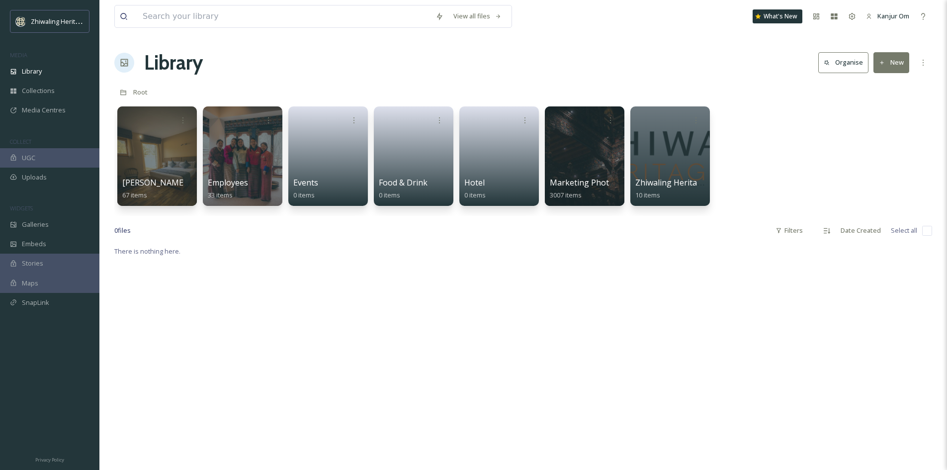
click at [352, 115] on icon at bounding box center [354, 119] width 8 height 8
click at [315, 196] on span "Delete" at bounding box center [323, 192] width 20 height 10
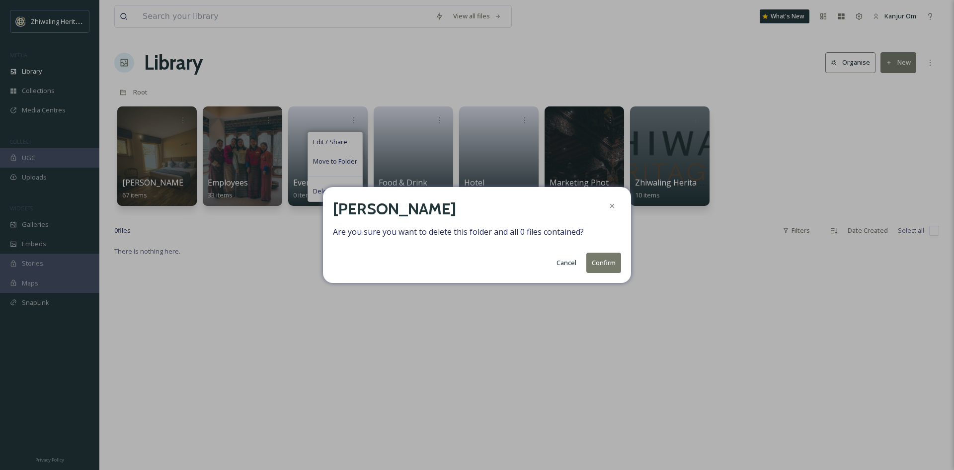
click at [600, 263] on button "Confirm" at bounding box center [604, 263] width 35 height 20
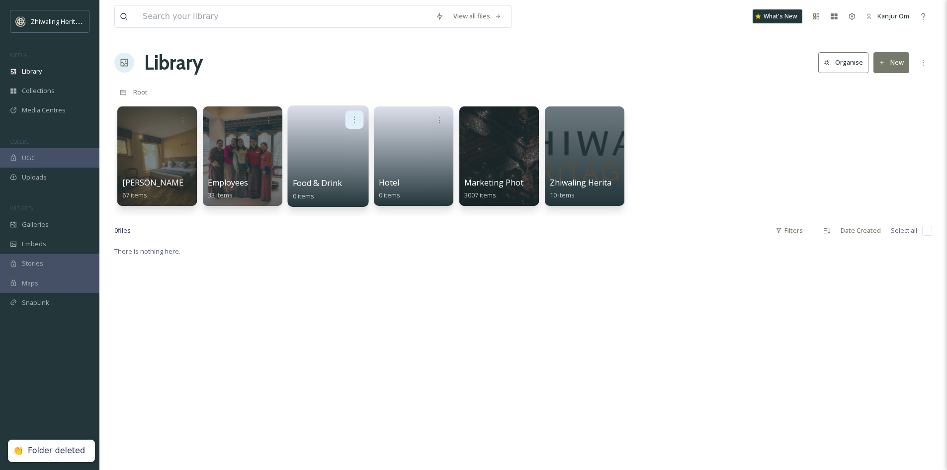
click at [360, 117] on div at bounding box center [354, 119] width 18 height 18
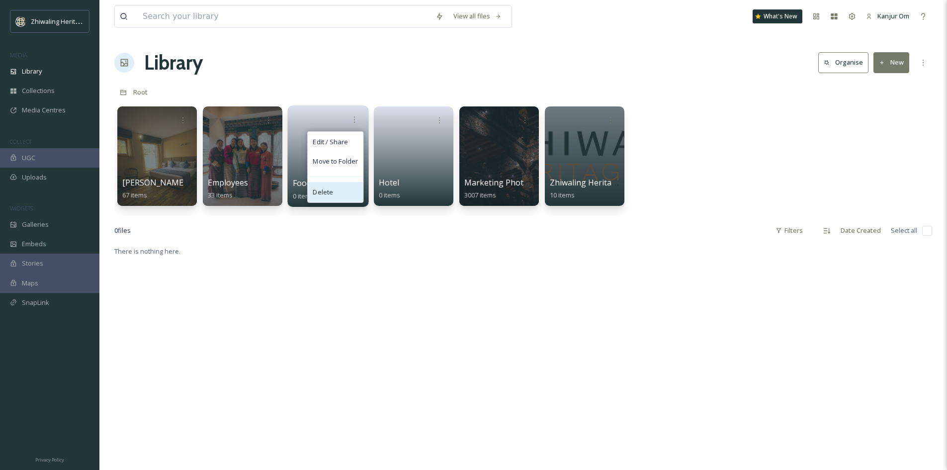
click at [329, 194] on span "Delete" at bounding box center [323, 192] width 20 height 10
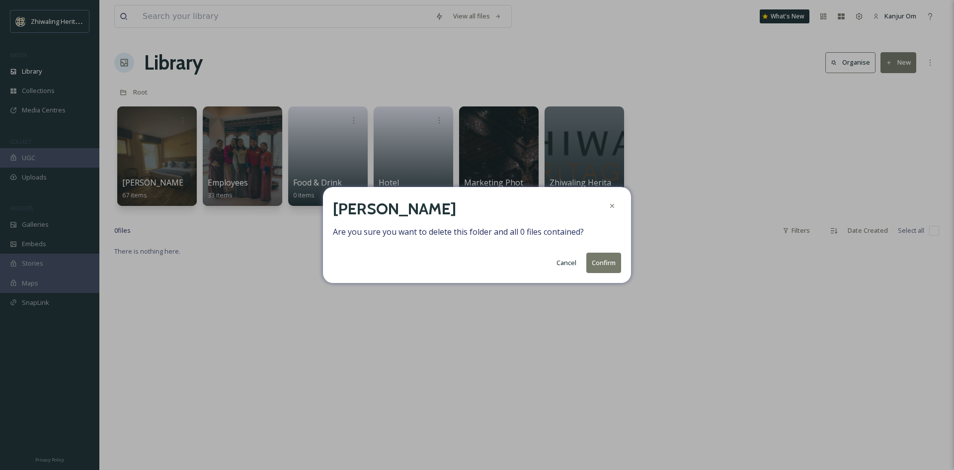
click at [607, 260] on button "Confirm" at bounding box center [604, 263] width 35 height 20
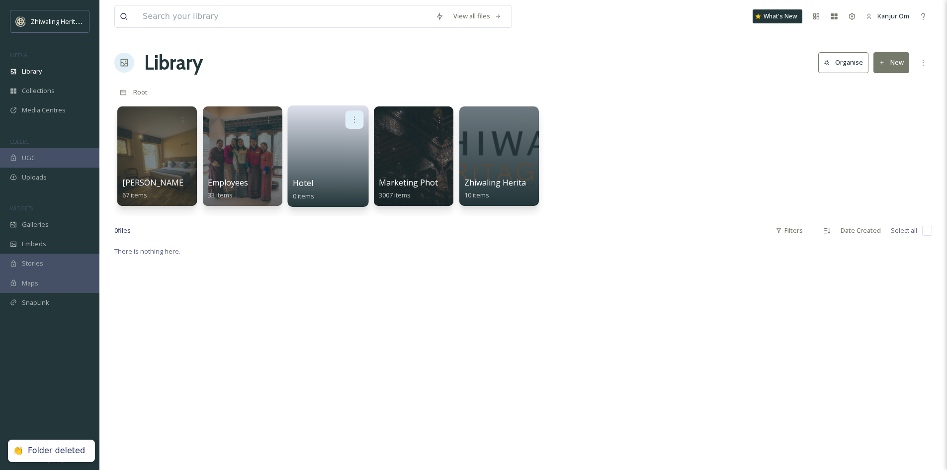
click at [361, 123] on div at bounding box center [354, 119] width 18 height 18
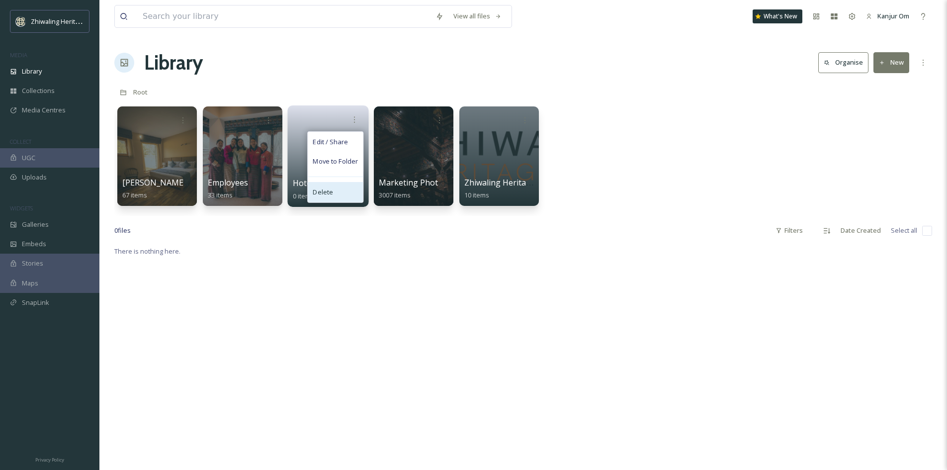
click at [319, 198] on div "Delete" at bounding box center [335, 192] width 55 height 20
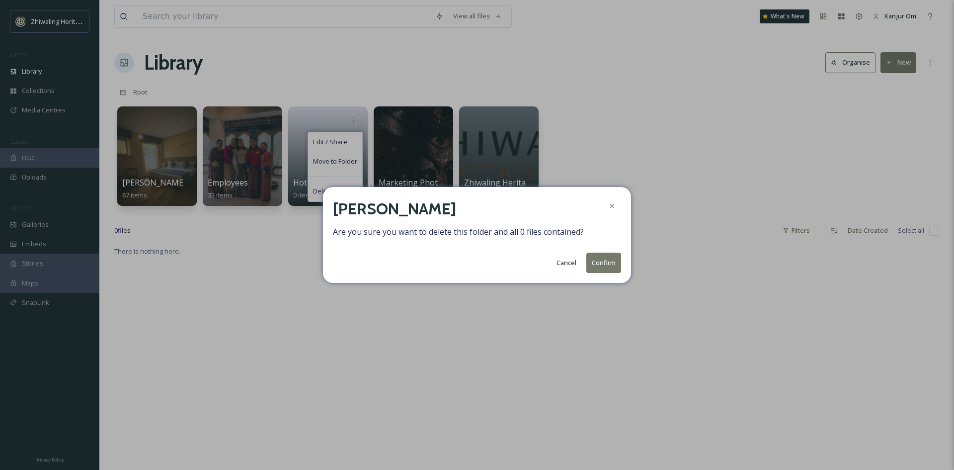
click at [603, 267] on button "Confirm" at bounding box center [604, 263] width 35 height 20
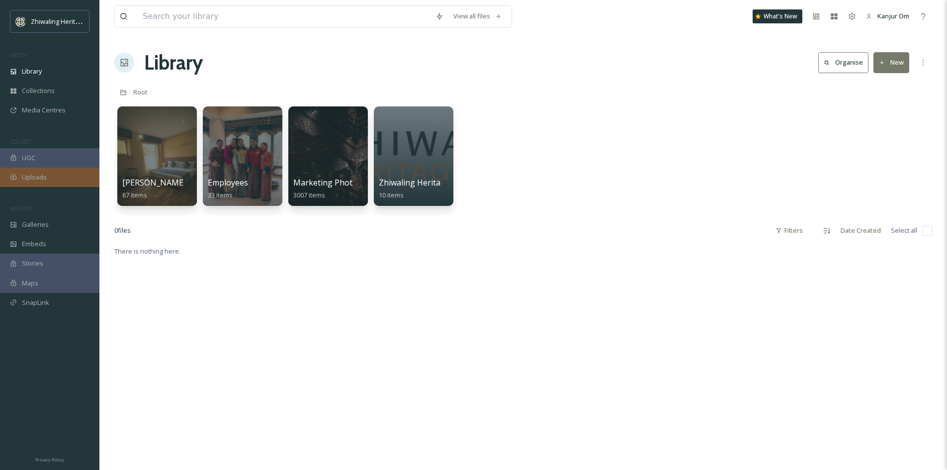
click at [42, 182] on div "Uploads" at bounding box center [49, 177] width 99 height 19
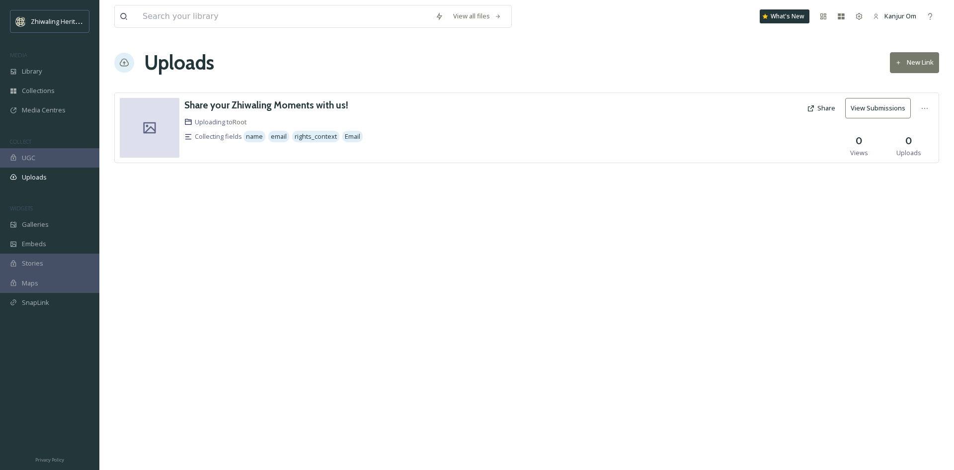
click at [722, 123] on div at bounding box center [697, 128] width 211 height 60
click at [853, 102] on button "View Submissions" at bounding box center [879, 108] width 66 height 20
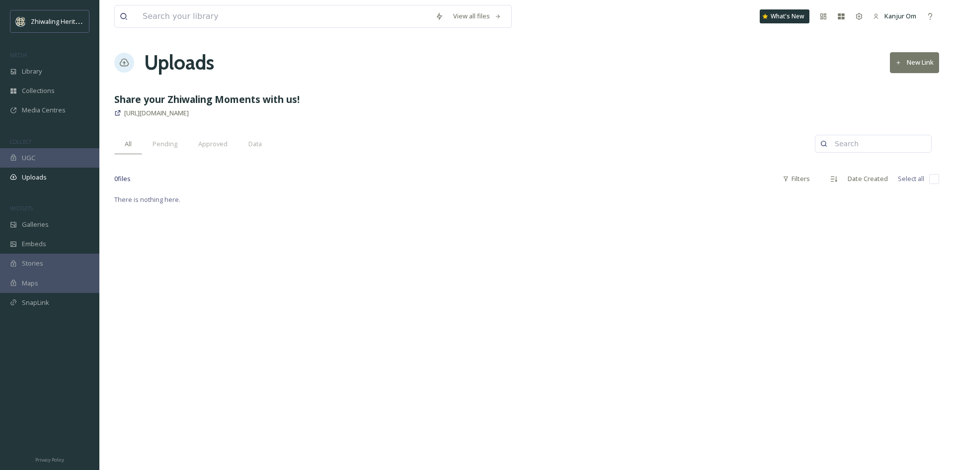
click at [168, 98] on strong "Share your Zhiwaling Moments with us!" at bounding box center [206, 98] width 185 height 13
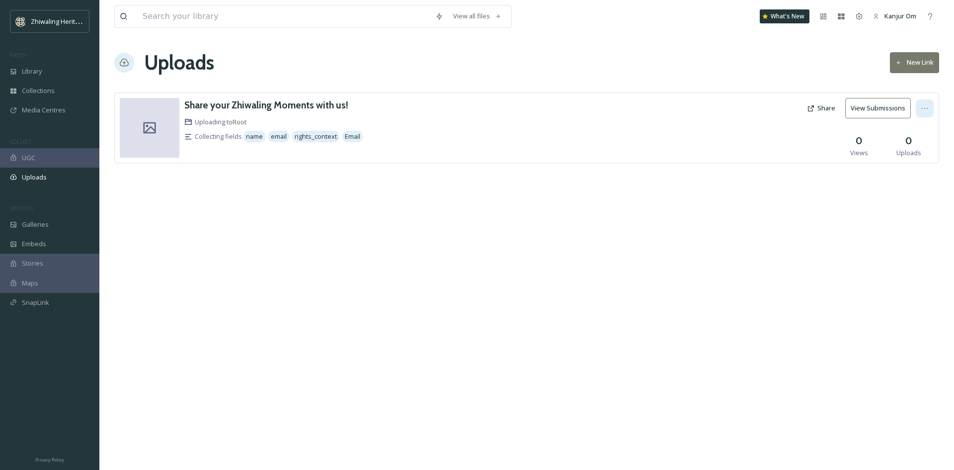
click at [927, 101] on div at bounding box center [925, 108] width 18 height 18
click at [909, 146] on span "Edit" at bounding box center [906, 149] width 11 height 9
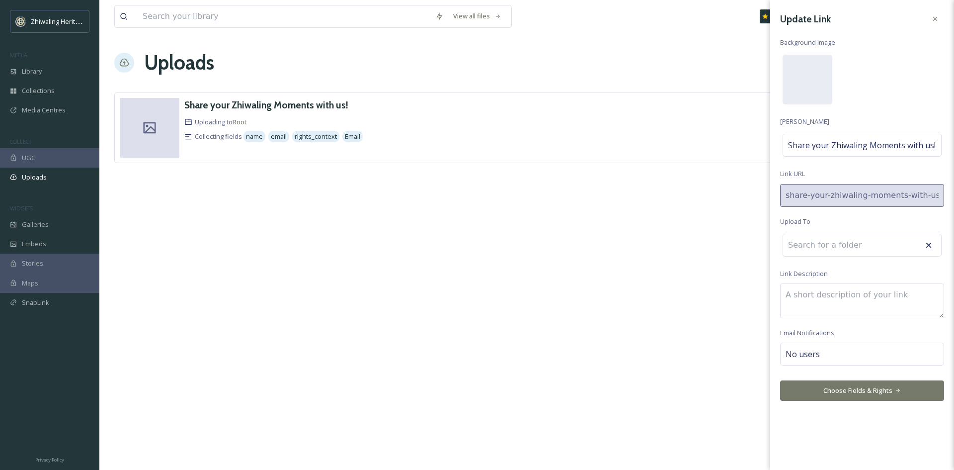
click at [834, 351] on div "No users" at bounding box center [862, 354] width 164 height 23
click at [834, 351] on input at bounding box center [835, 354] width 99 height 12
type input "t"
type input "i"
type input "t"
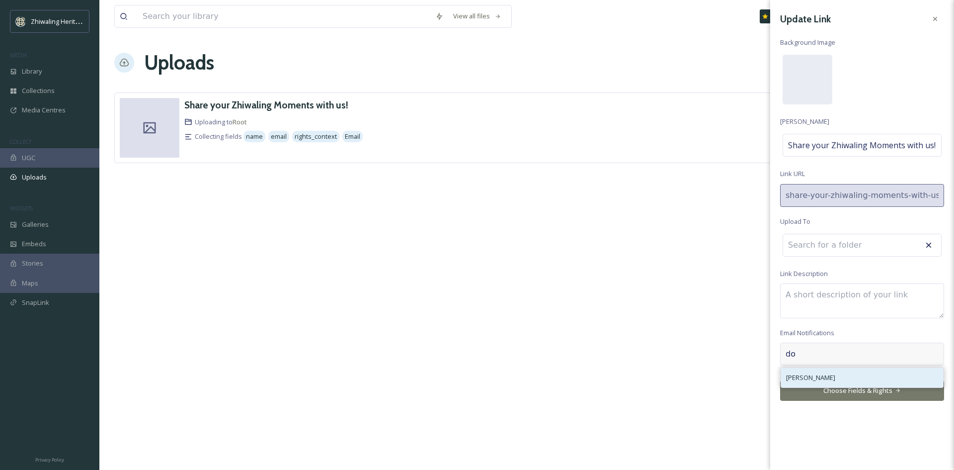
type input "do"
click at [823, 379] on span "Dorji Tshoden" at bounding box center [810, 377] width 49 height 9
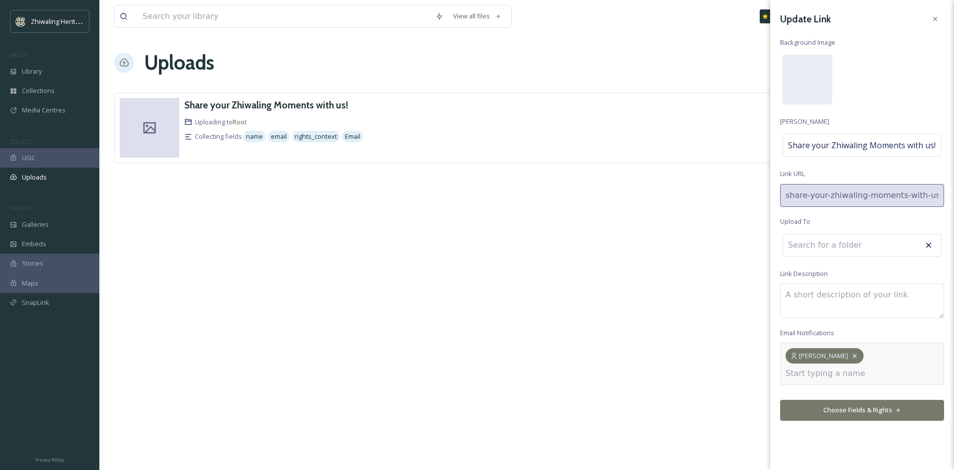
click at [851, 356] on icon at bounding box center [855, 356] width 8 height 8
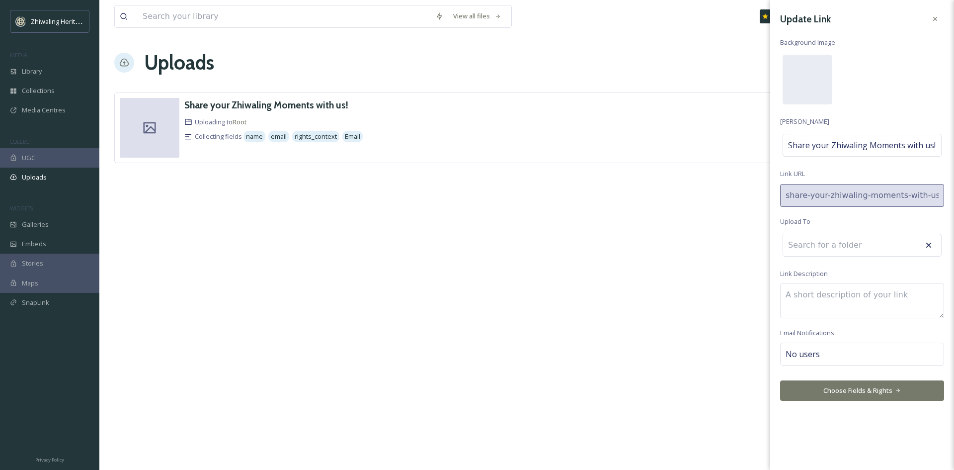
click at [918, 67] on div "Update Link Background Image Link Title Share your Zhiwaling Moments with us! L…" at bounding box center [863, 205] width 184 height 411
click at [938, 20] on icon at bounding box center [936, 19] width 8 height 8
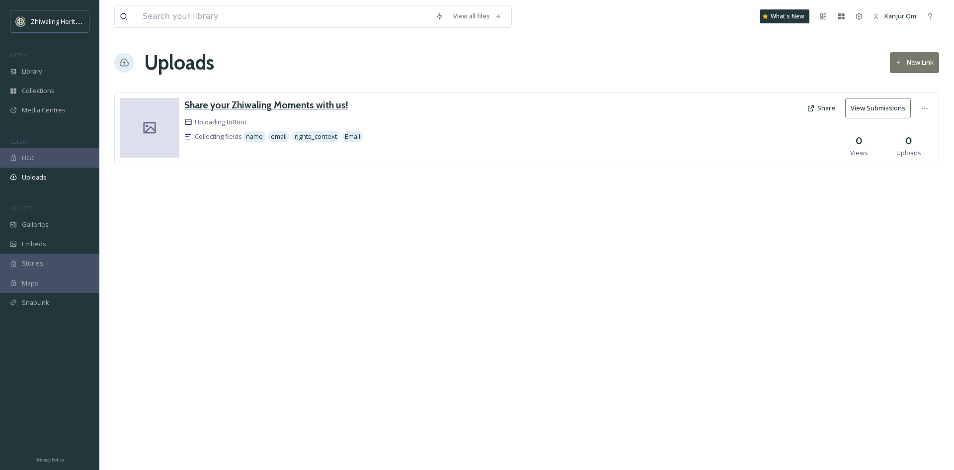
click at [214, 106] on h3 "Share your Zhiwaling Moments with us!" at bounding box center [266, 105] width 164 height 12
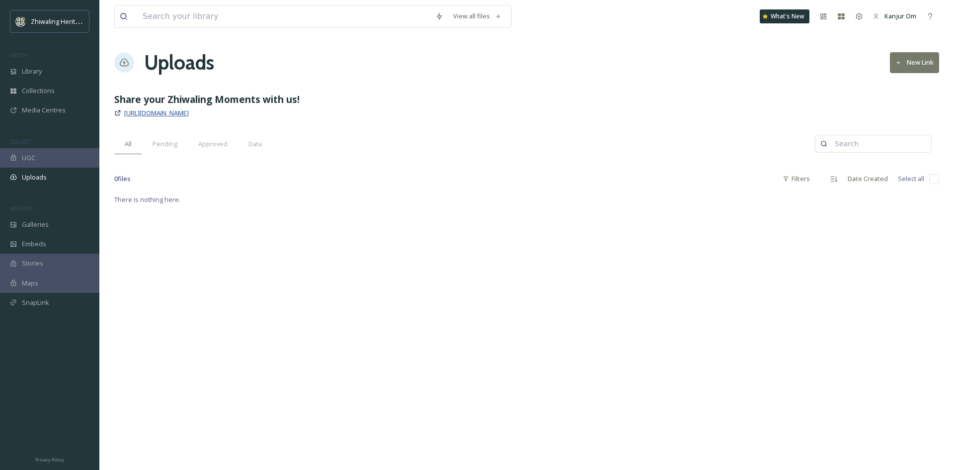
click at [176, 116] on span "https://app.snapsea.io/p/link/share-your-zhiwaling-moments-with-us" at bounding box center [156, 112] width 65 height 9
click at [475, 210] on div "View all files What's New Kanjur Om Uploads New Link Share your Zhiwaling Momen…" at bounding box center [526, 235] width 855 height 470
click at [869, 184] on div "Date Created" at bounding box center [868, 178] width 50 height 19
click at [823, 79] on div "View all files What's New Kanjur Om Uploads New Link Share your Zhiwaling Momen…" at bounding box center [526, 235] width 855 height 470
click at [189, 95] on strong "Share your Zhiwaling Moments with us!" at bounding box center [206, 98] width 185 height 13
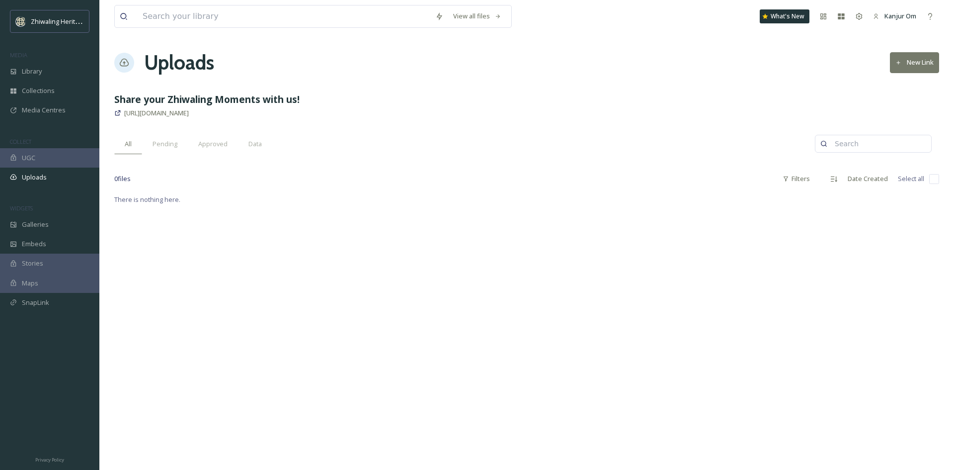
click at [177, 71] on h1 "Uploads" at bounding box center [179, 63] width 70 height 30
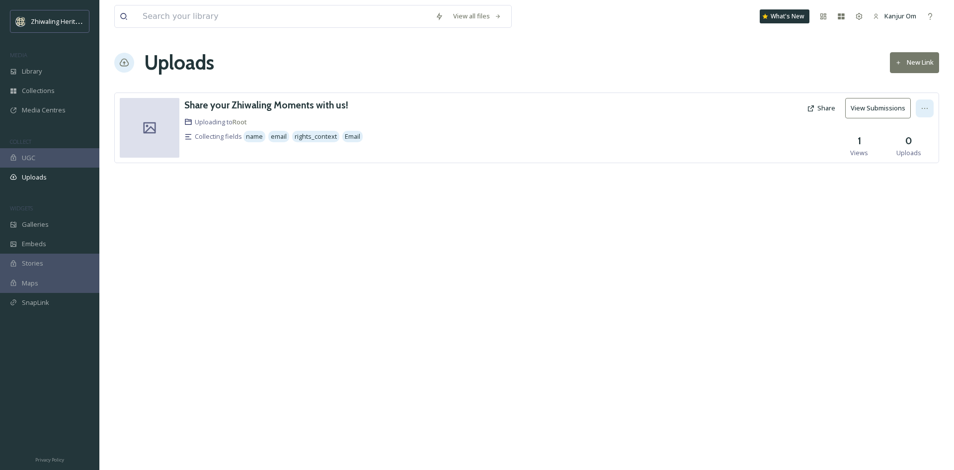
click at [922, 109] on icon at bounding box center [925, 108] width 8 height 8
click at [861, 154] on span "Views" at bounding box center [860, 152] width 18 height 9
click at [250, 100] on h3 "Share your Zhiwaling Moments with us!" at bounding box center [266, 105] width 164 height 12
click at [914, 69] on button "New Link" at bounding box center [914, 62] width 49 height 20
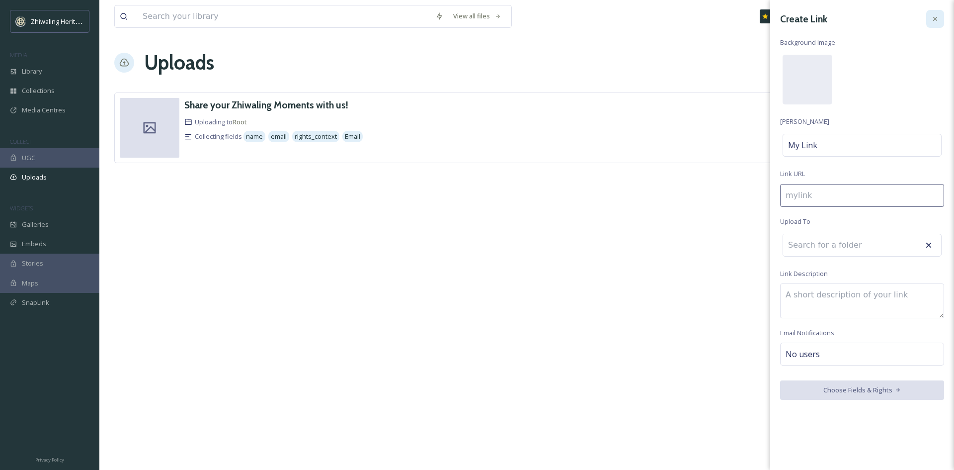
click at [933, 18] on icon at bounding box center [936, 19] width 8 height 8
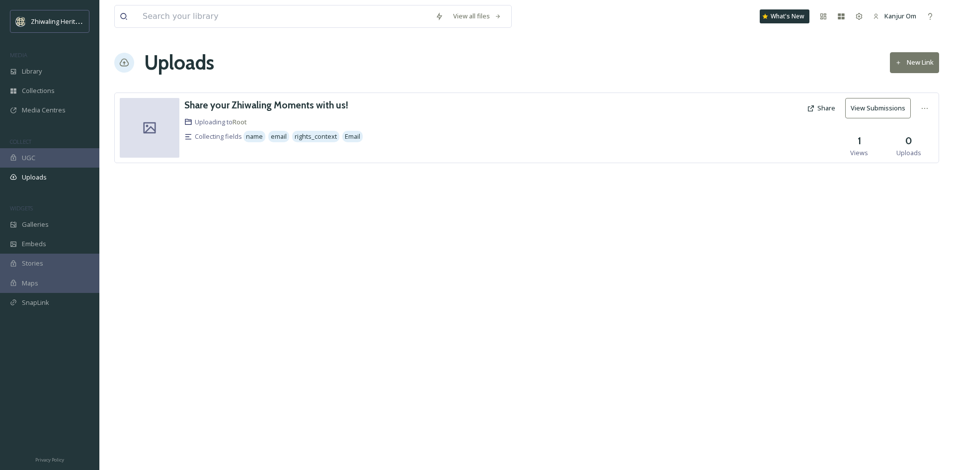
click at [882, 113] on button "View Submissions" at bounding box center [879, 108] width 66 height 20
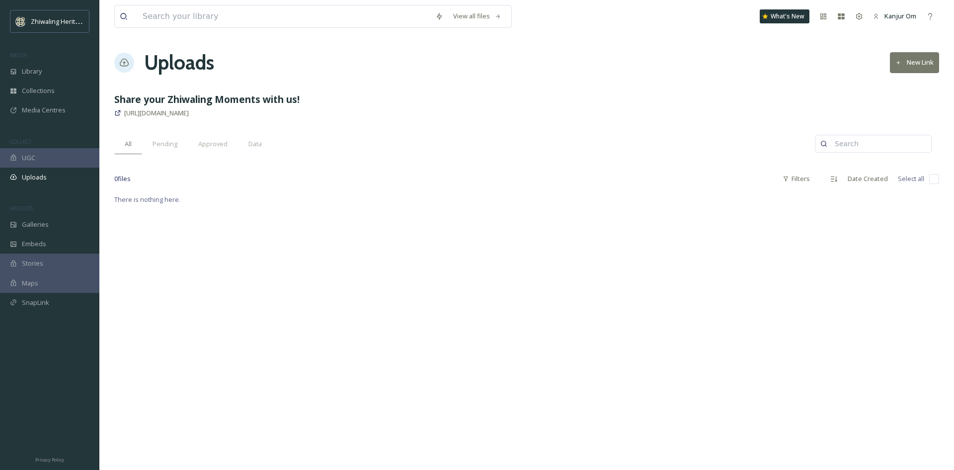
click at [255, 93] on strong "Share your Zhiwaling Moments with us!" at bounding box center [206, 98] width 185 height 13
click at [254, 100] on strong "Share your Zhiwaling Moments with us!" at bounding box center [206, 98] width 185 height 13
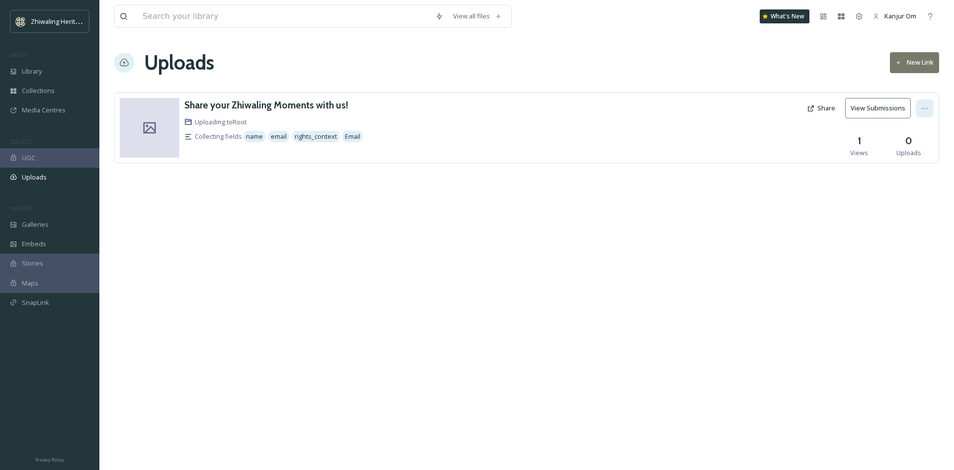
click at [922, 108] on icon at bounding box center [925, 108] width 8 height 8
click at [910, 143] on div "Edit" at bounding box center [915, 149] width 38 height 19
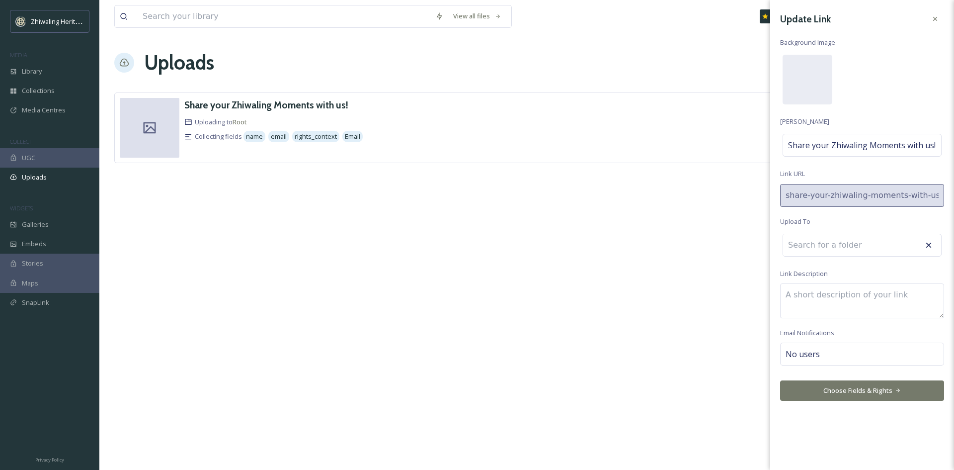
click at [877, 395] on button "Choose Fields & Rights" at bounding box center [862, 390] width 164 height 20
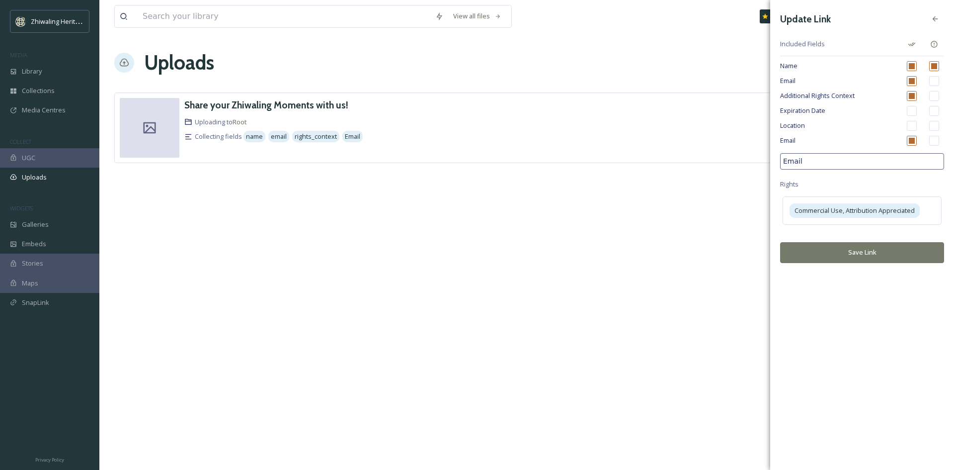
click at [868, 250] on button "Save Link" at bounding box center [862, 252] width 164 height 20
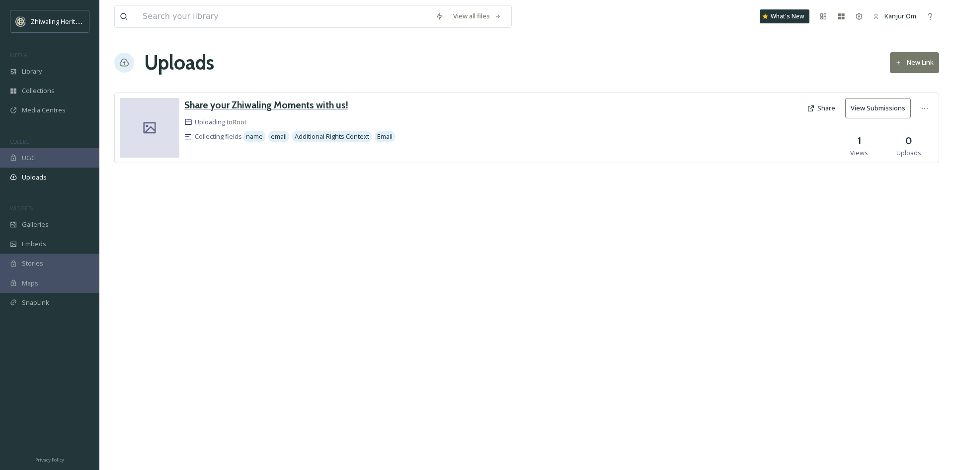
click at [251, 107] on h3 "Share your Zhiwaling Moments with us!" at bounding box center [266, 105] width 164 height 12
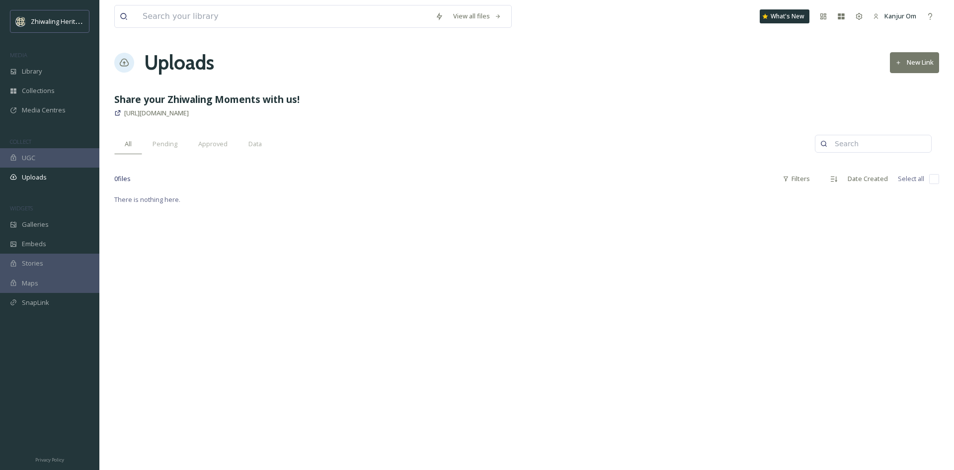
click at [176, 98] on strong "Share your Zhiwaling Moments with us!" at bounding box center [206, 98] width 185 height 13
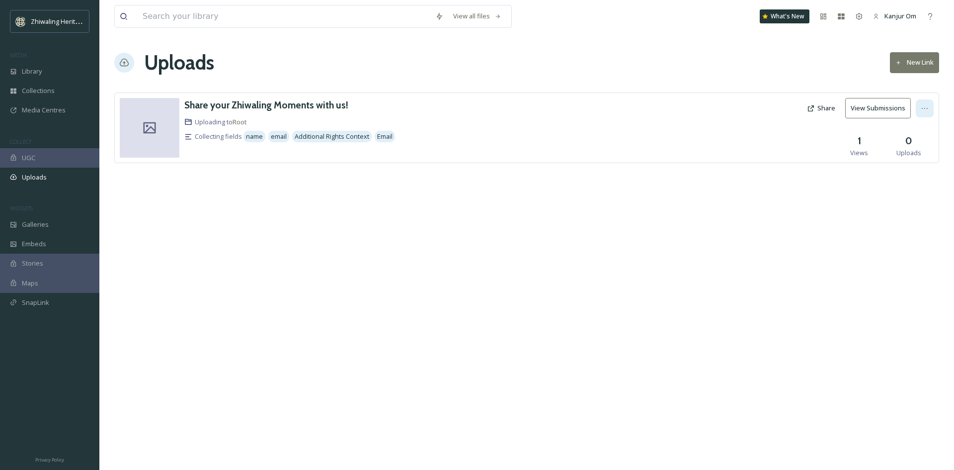
click at [923, 107] on icon at bounding box center [925, 108] width 8 height 8
click at [909, 148] on span "Edit" at bounding box center [906, 149] width 11 height 9
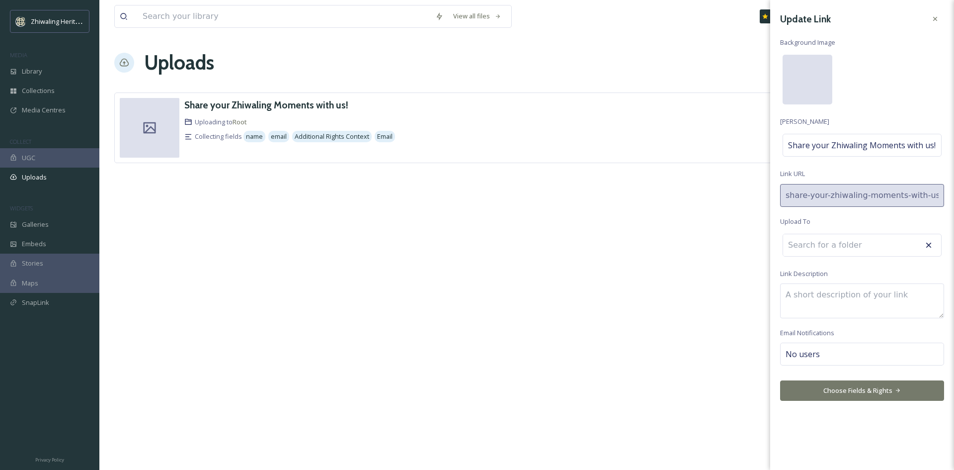
click at [811, 87] on div at bounding box center [808, 80] width 50 height 50
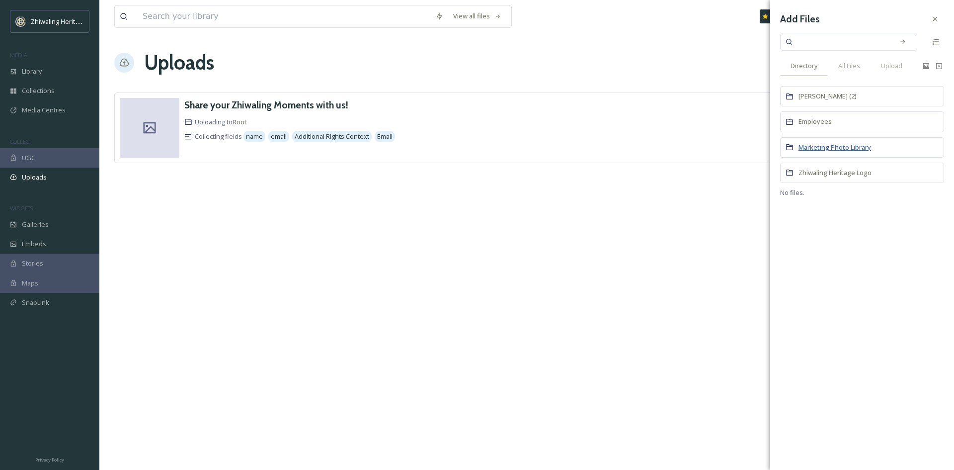
click at [836, 143] on span "Marketing Photo Library" at bounding box center [835, 147] width 73 height 9
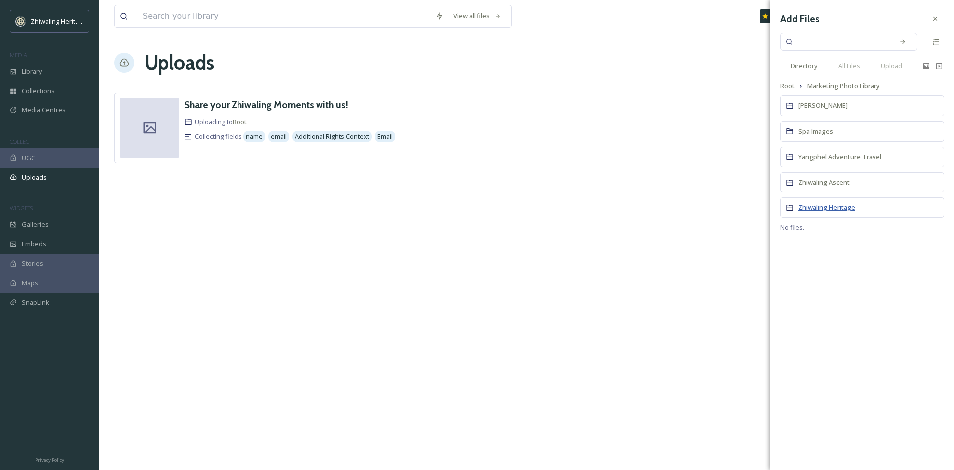
click at [825, 204] on span "Zhiwaling Heritage" at bounding box center [827, 207] width 57 height 9
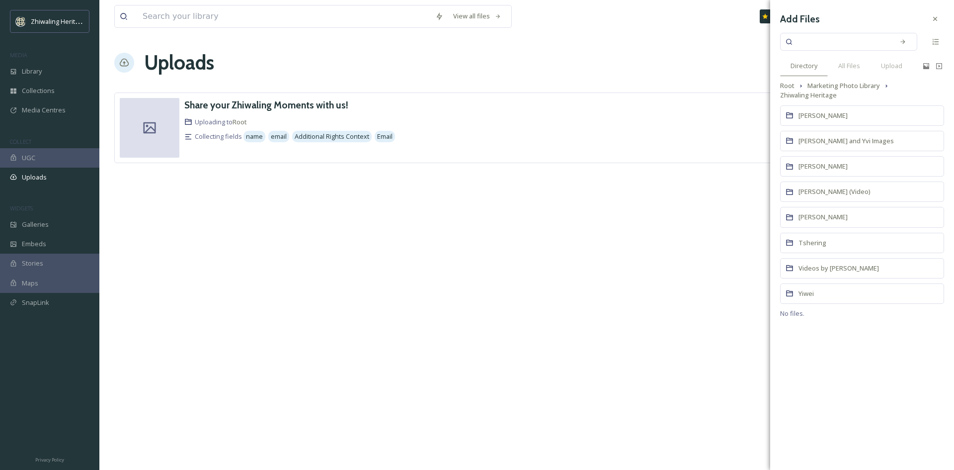
click at [816, 295] on div "Yiwei" at bounding box center [862, 293] width 164 height 20
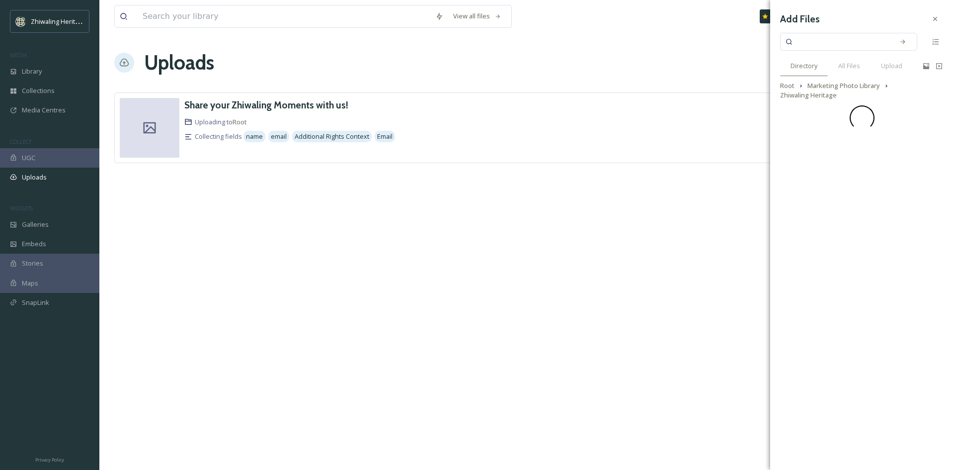
click at [816, 295] on div "Add Files Directory All Files Upload Root Marketing Photo Library Zhiwaling Her…" at bounding box center [863, 235] width 184 height 470
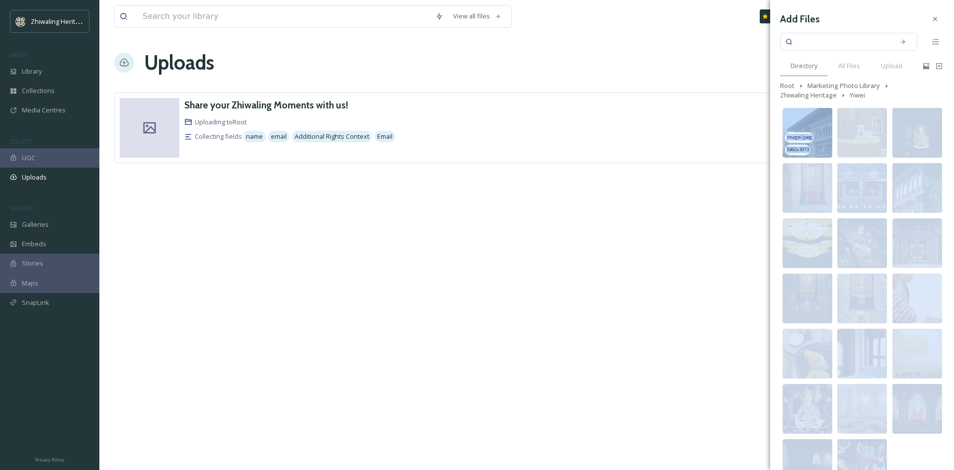
click at [814, 138] on img at bounding box center [808, 133] width 50 height 50
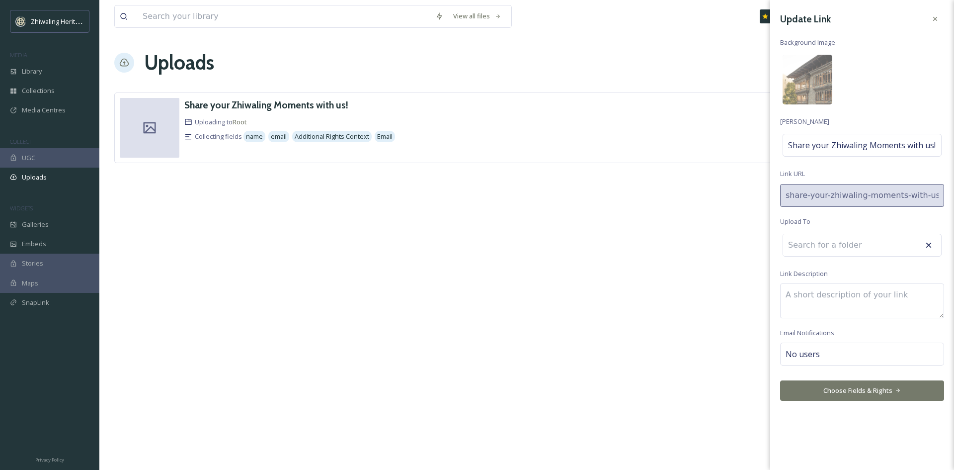
click at [827, 358] on div "No users" at bounding box center [862, 354] width 164 height 23
click at [827, 355] on input at bounding box center [835, 354] width 99 height 12
type input "k"
click at [809, 373] on span "Kanjur Om" at bounding box center [801, 377] width 31 height 9
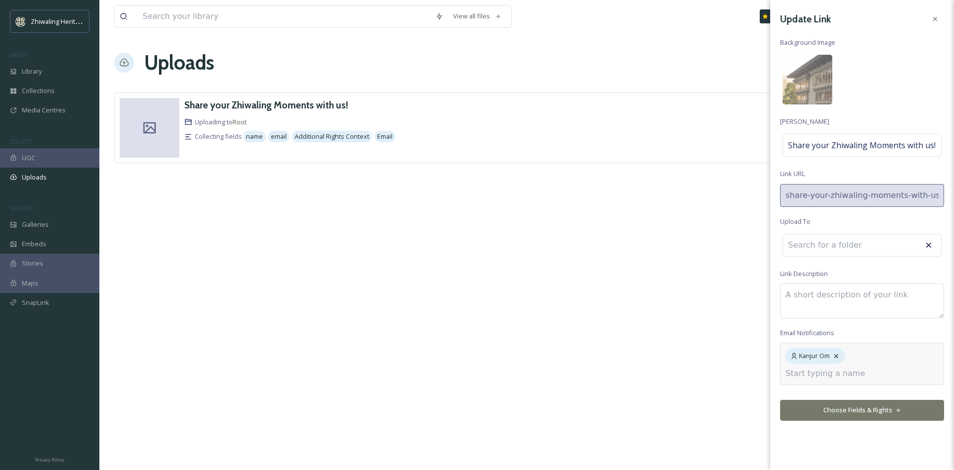
click at [843, 378] on input at bounding box center [835, 373] width 99 height 12
type input "d"
click at [820, 397] on span "Dorji Tshoden" at bounding box center [810, 396] width 49 height 9
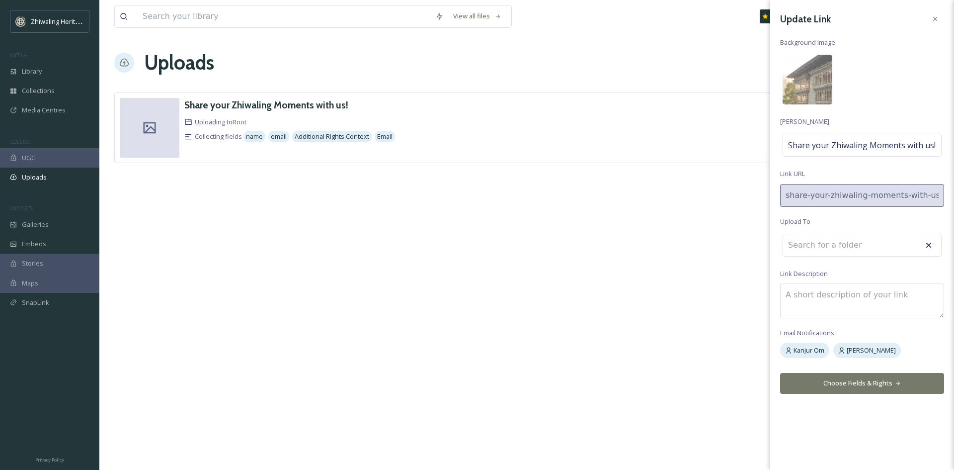
click at [841, 416] on div "Update Link Background Image Link Title Share your Zhiwaling Moments with us! L…" at bounding box center [863, 235] width 184 height 470
click at [855, 383] on button "Choose Fields & Rights" at bounding box center [862, 383] width 164 height 20
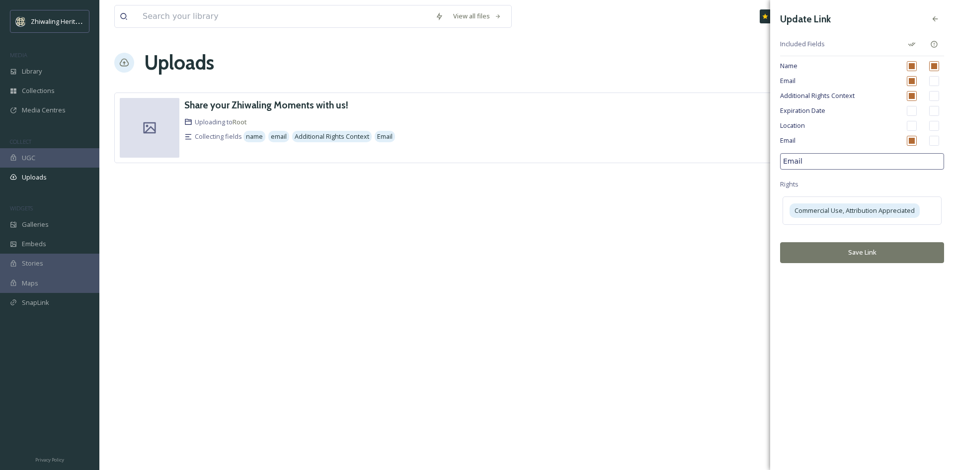
click at [851, 258] on button "Save Link" at bounding box center [862, 252] width 164 height 20
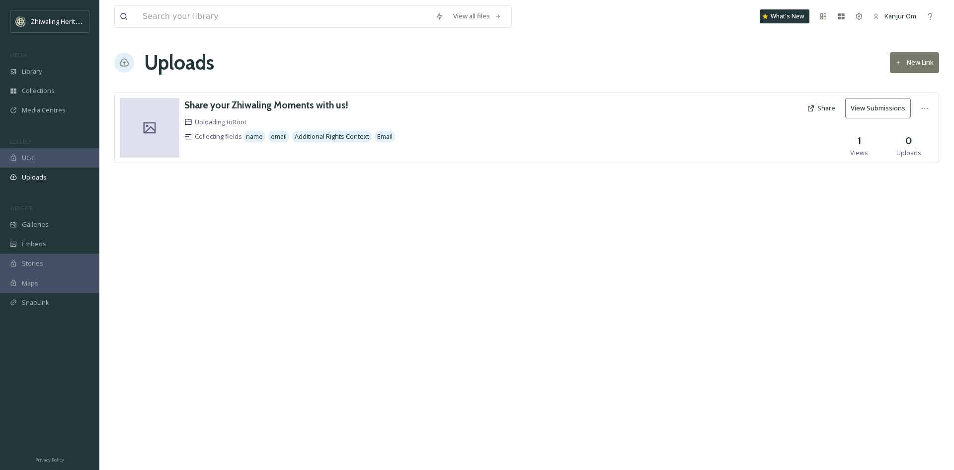
click at [822, 110] on button "Share" at bounding box center [821, 107] width 38 height 19
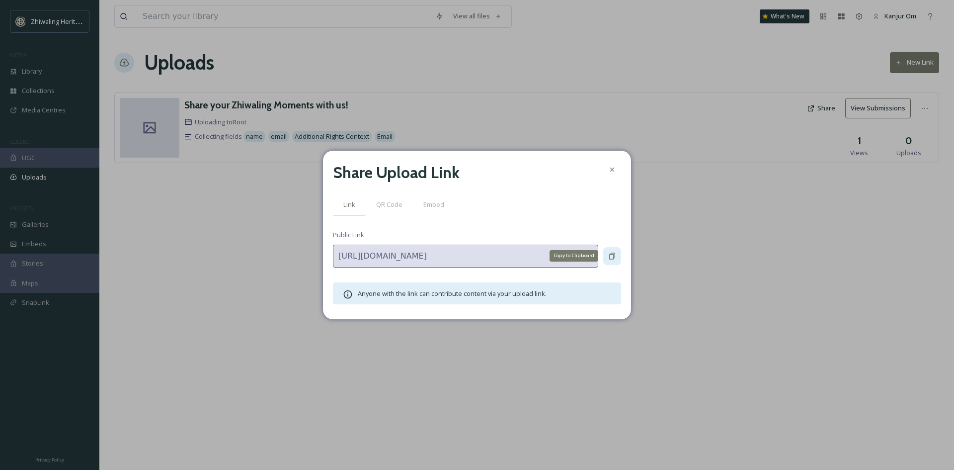
click at [613, 258] on icon at bounding box center [612, 256] width 6 height 6
click at [619, 168] on div at bounding box center [612, 170] width 18 height 18
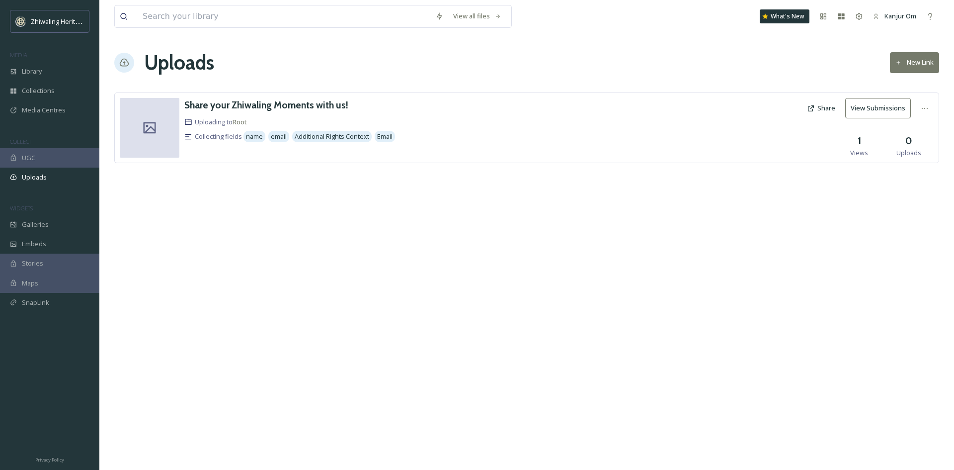
click at [542, 317] on div "View all files What's New Kanjur Om Uploads New Link Share your Zhiwaling Momen…" at bounding box center [526, 235] width 855 height 470
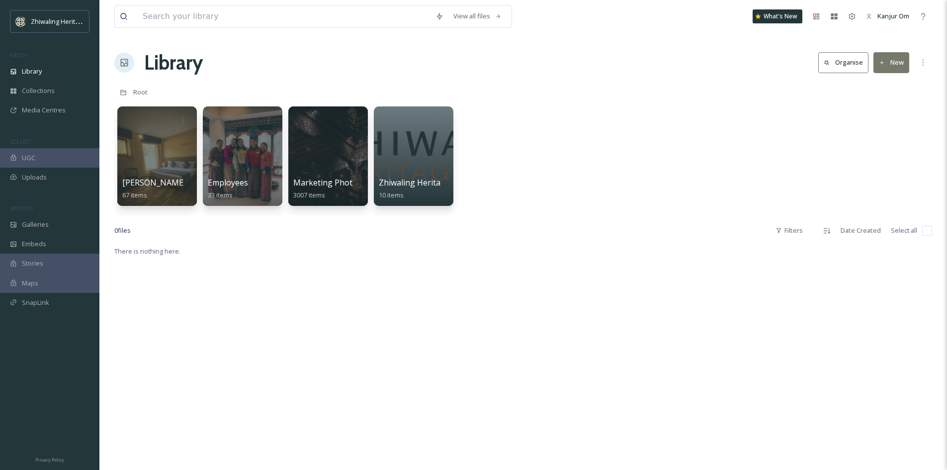
click at [532, 82] on div "View all files What's New Kanjur Om Library Organise New Root Your Selections T…" at bounding box center [523, 357] width 848 height 715
click at [343, 171] on div at bounding box center [327, 155] width 81 height 101
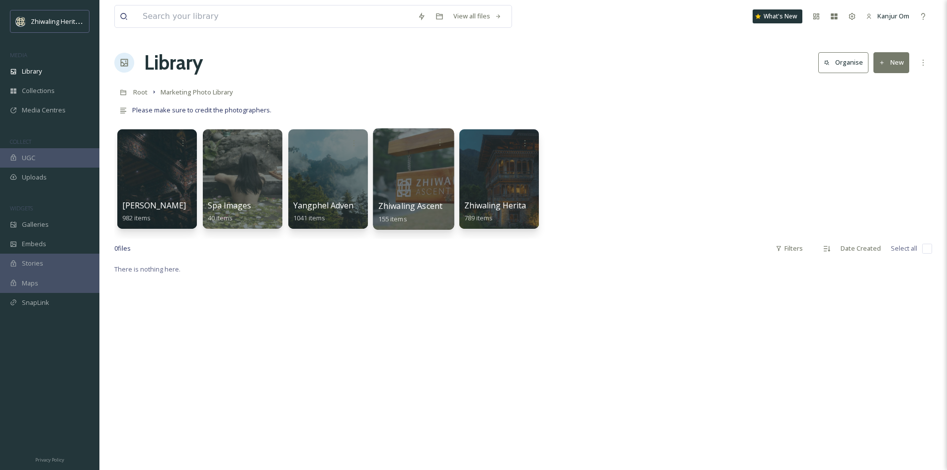
click at [433, 181] on div at bounding box center [413, 178] width 81 height 101
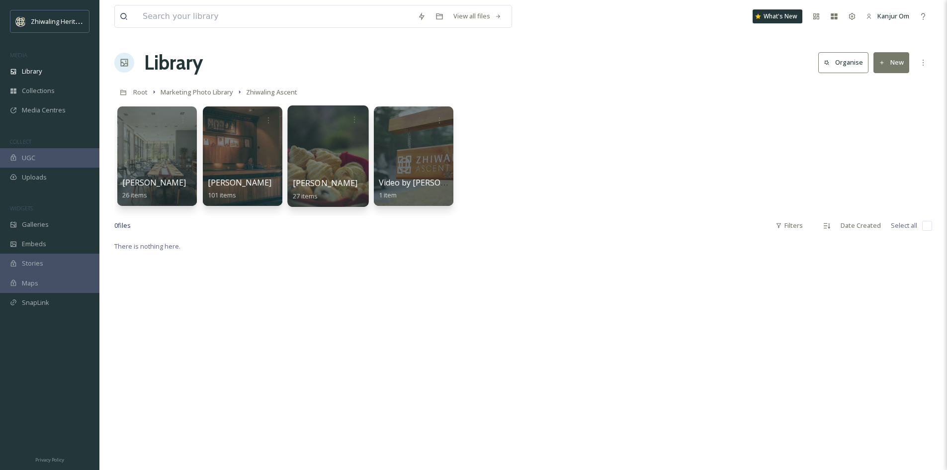
click at [333, 168] on div at bounding box center [327, 155] width 81 height 101
